Goal: Information Seeking & Learning: Find specific fact

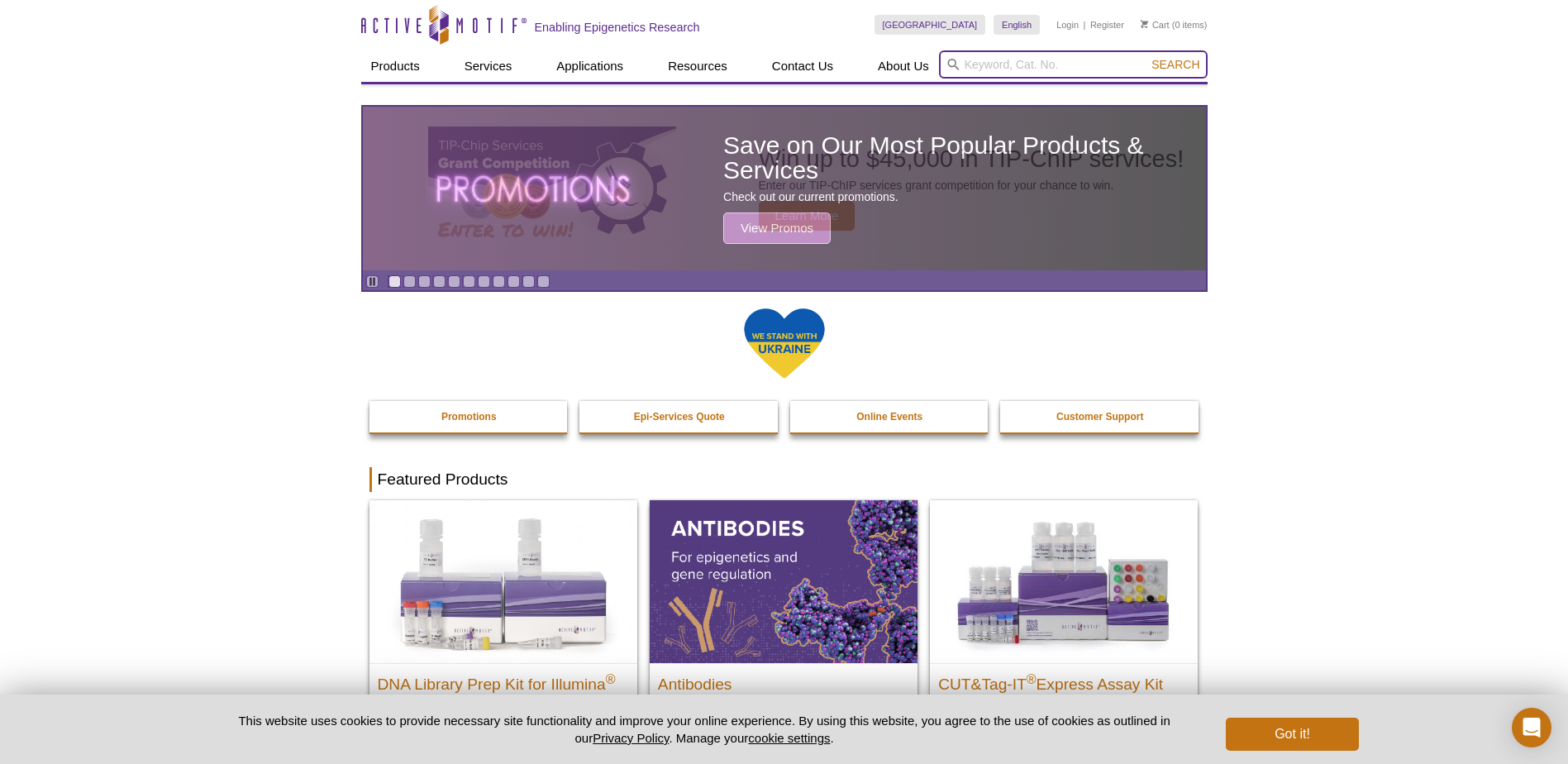
click at [1054, 71] on input "search" at bounding box center [1073, 64] width 269 height 28
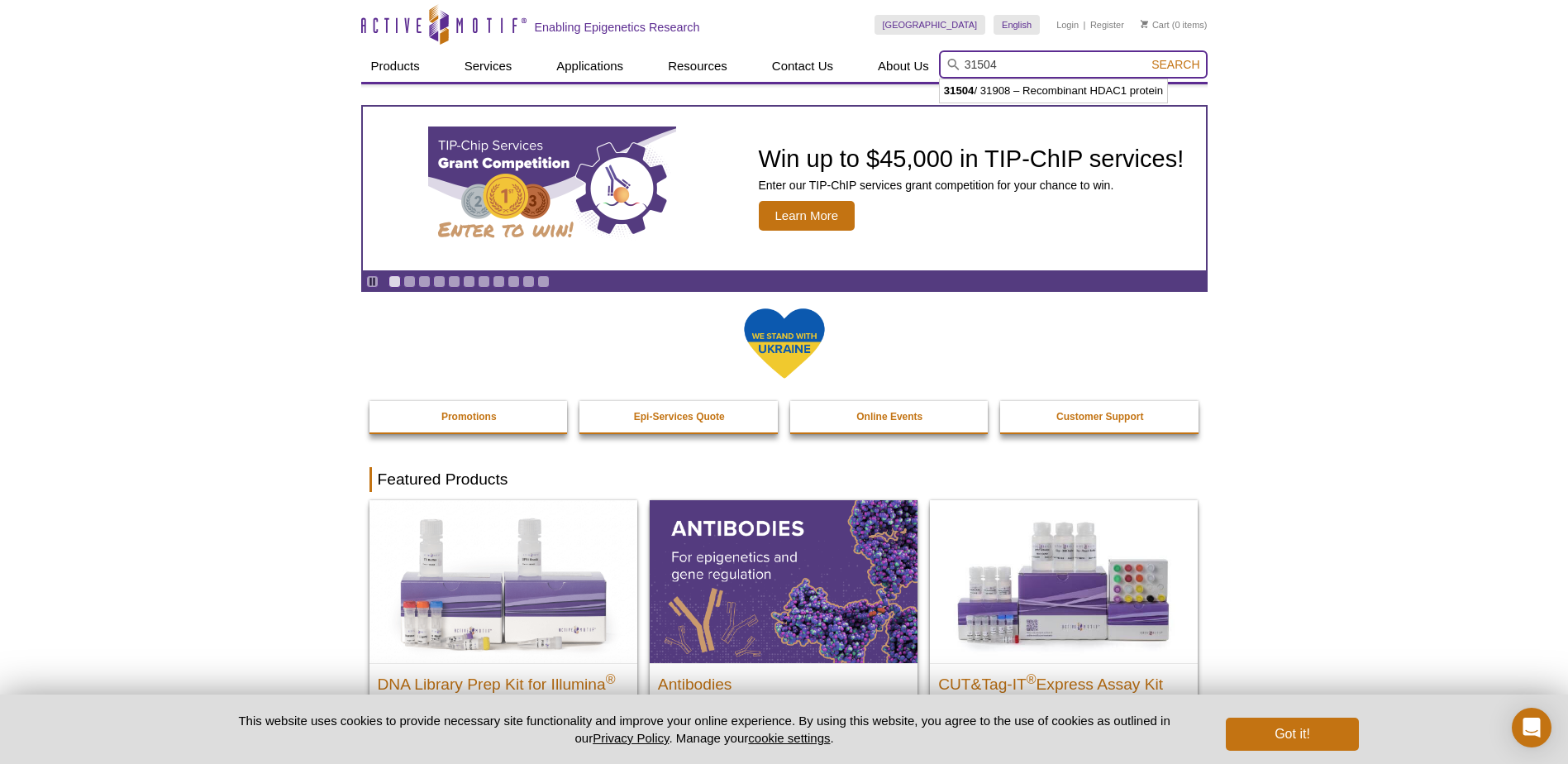
type input "31504"
click at [1147, 57] on button "Search" at bounding box center [1175, 65] width 58 height 15
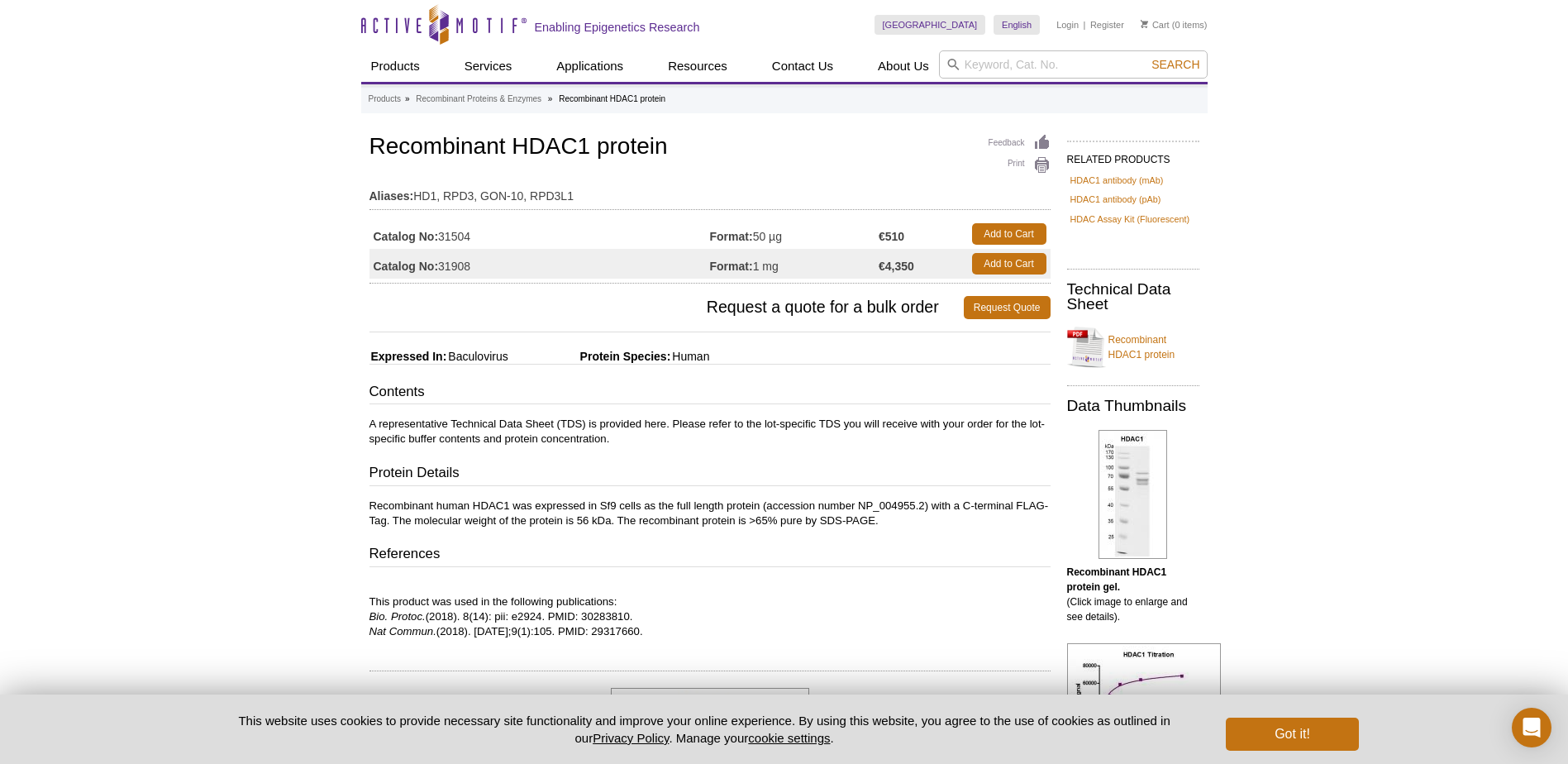
click at [468, 234] on td "Catalog No: 31504" at bounding box center [540, 233] width 340 height 29
click at [702, 236] on td "Catalog No: 31504" at bounding box center [540, 233] width 340 height 29
click at [699, 235] on td "Catalog No: 31504" at bounding box center [540, 233] width 340 height 29
click at [1152, 355] on link "Recombinant HDAC1 protein" at bounding box center [1133, 347] width 132 height 50
